Goal: Check status: Check status

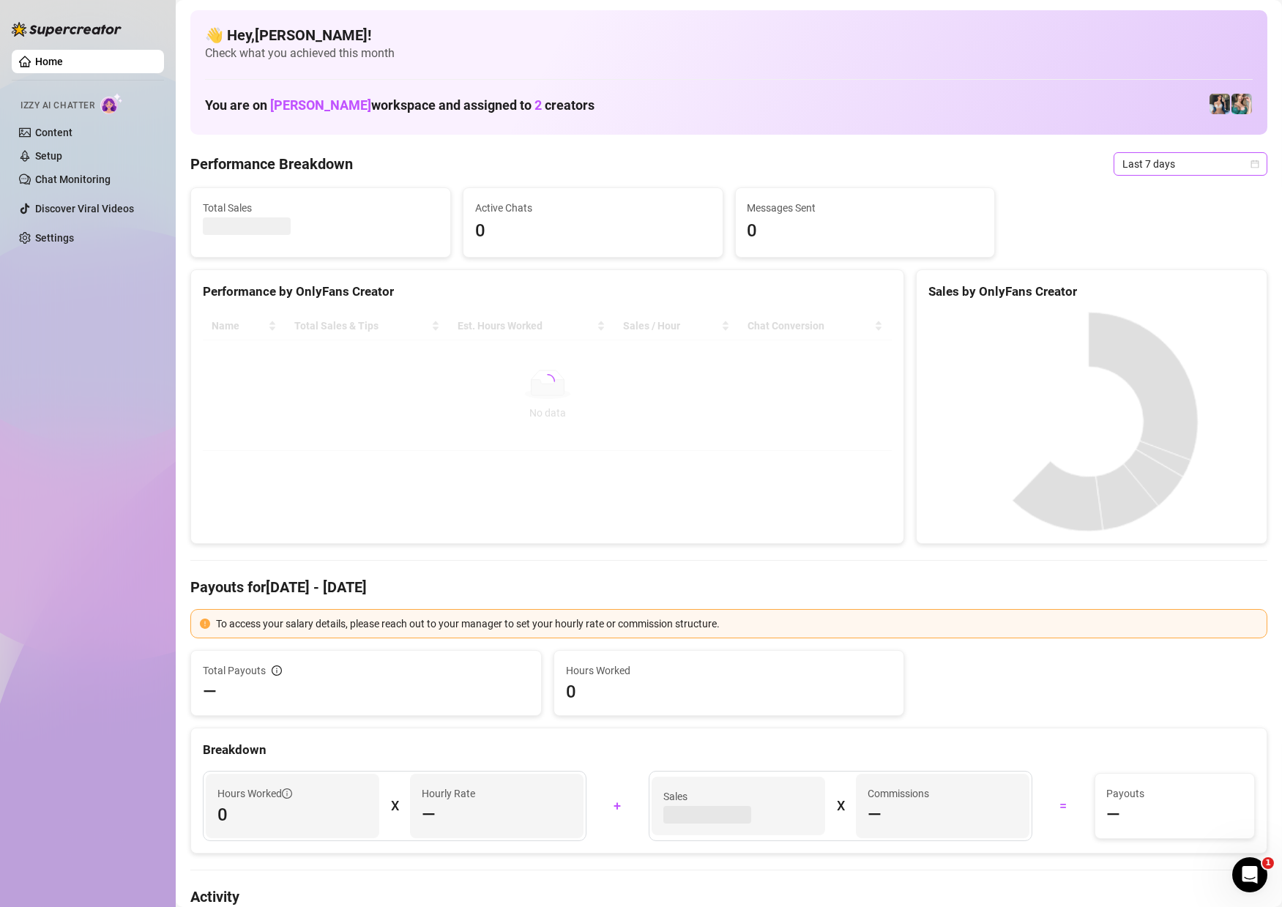
click at [1244, 171] on div "Last 7 days" at bounding box center [1191, 163] width 154 height 23
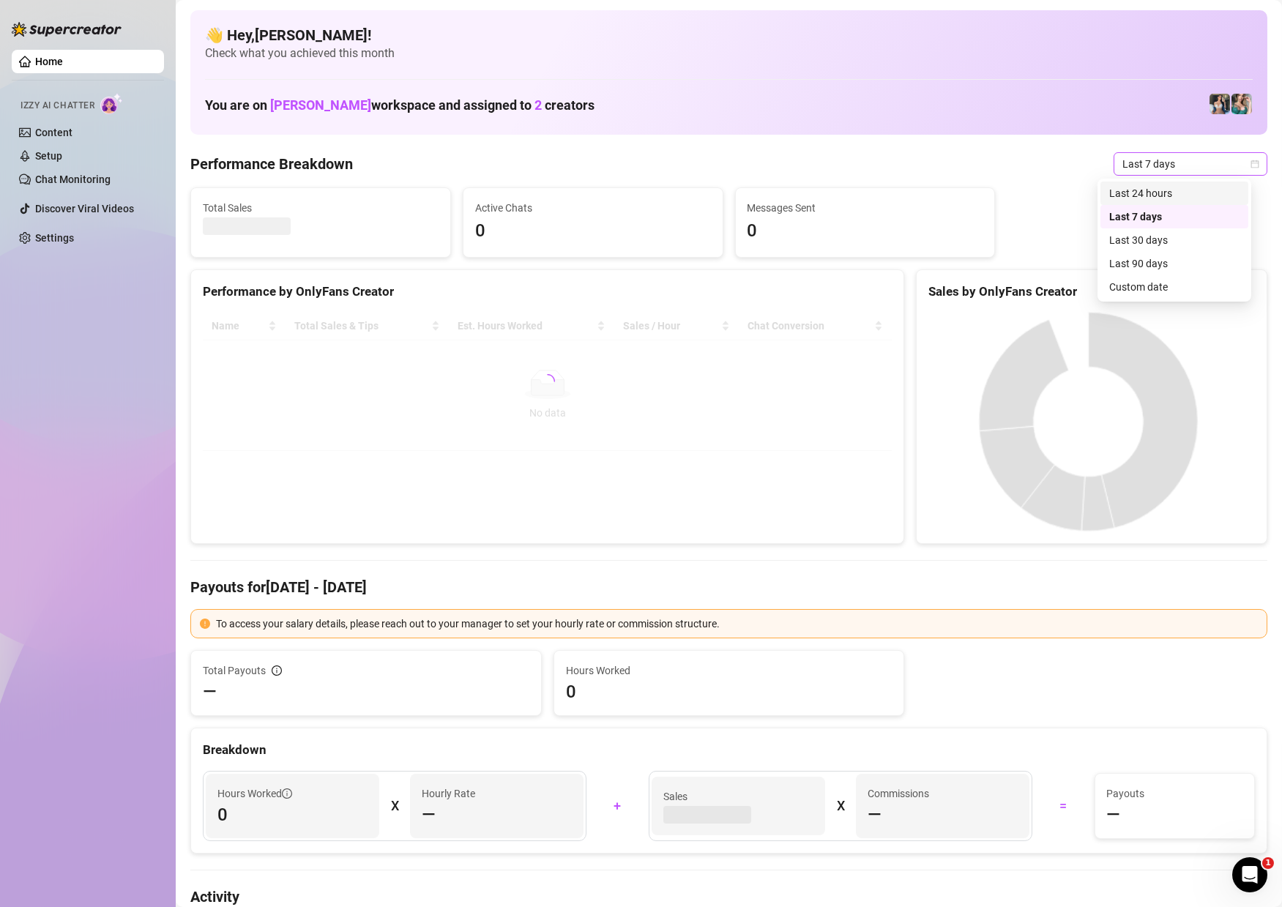
click at [1236, 169] on span "Last 7 days" at bounding box center [1191, 164] width 136 height 22
click at [1217, 166] on span "Last 7 days" at bounding box center [1191, 164] width 136 height 22
click at [1152, 283] on div "Custom date" at bounding box center [1175, 287] width 130 height 16
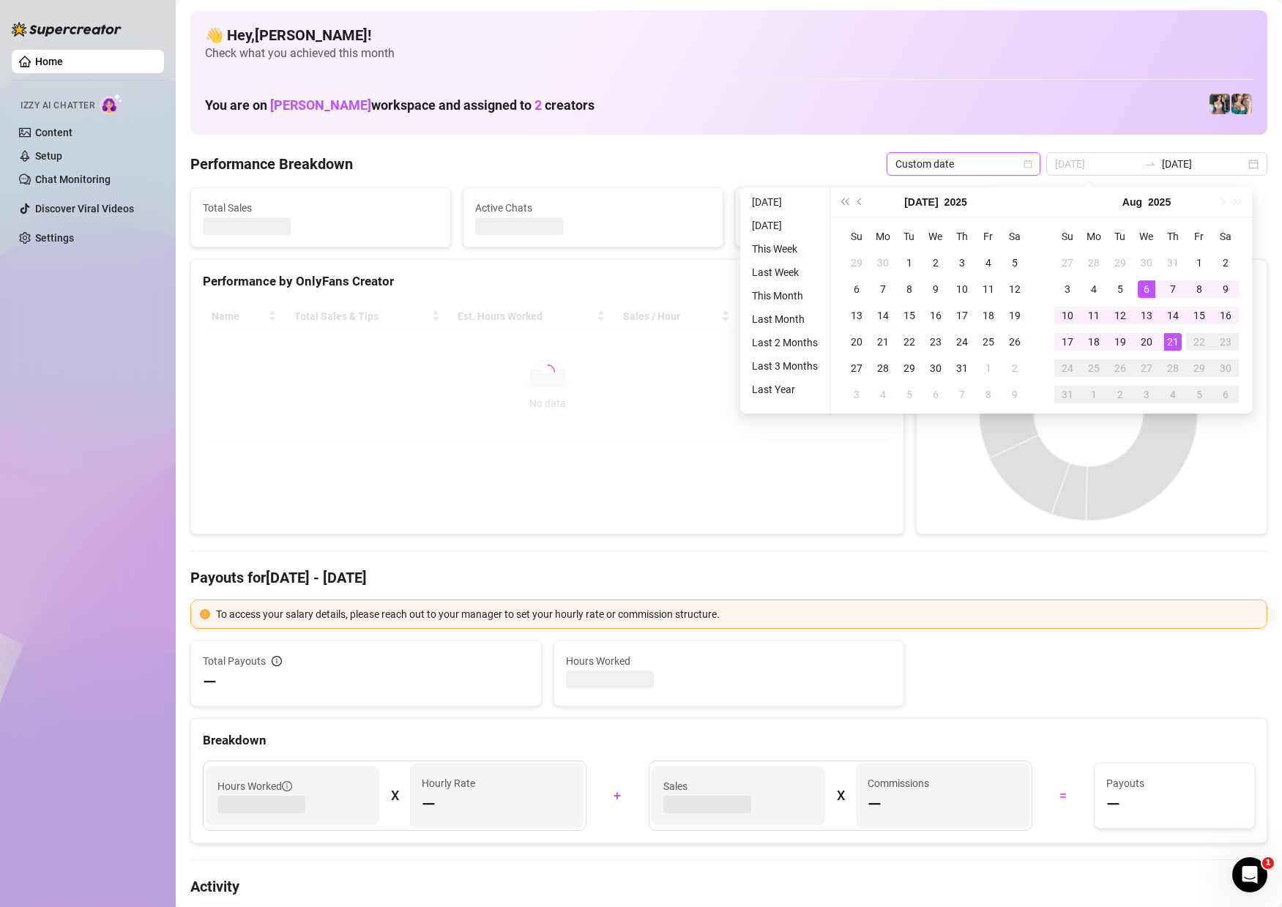
click at [1177, 346] on div "21" at bounding box center [1173, 342] width 18 height 18
click at [1177, 346] on canvas at bounding box center [1088, 412] width 319 height 220
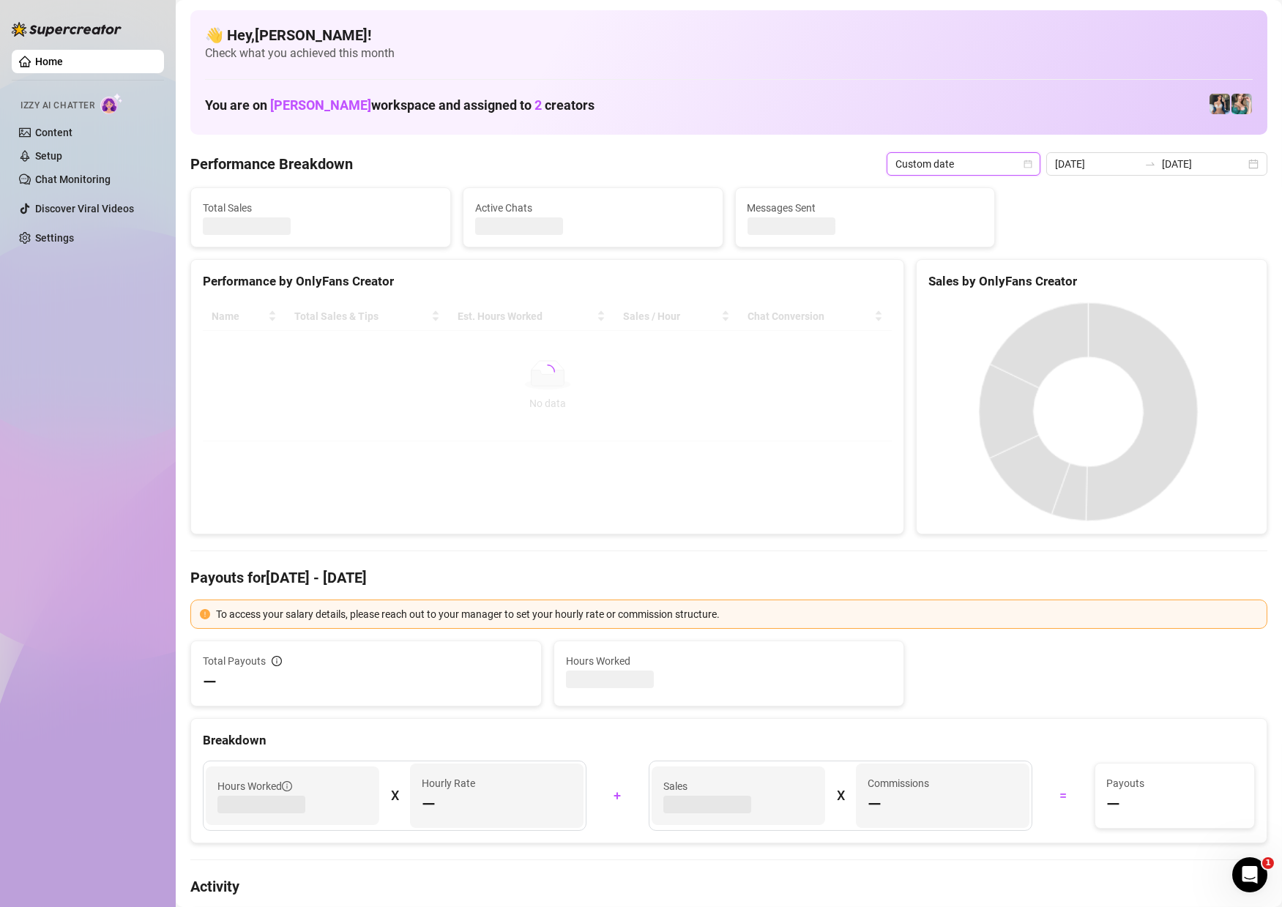
click at [1176, 345] on canvas at bounding box center [1088, 412] width 319 height 220
type input "[DATE]"
